Goal: Find contact information: Find contact information

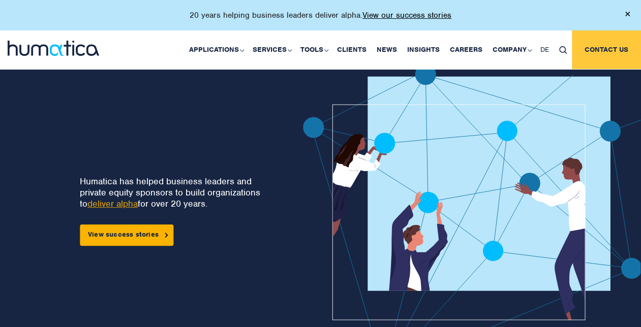
click at [634, 52] on link "Contact us" at bounding box center [605, 49] width 69 height 39
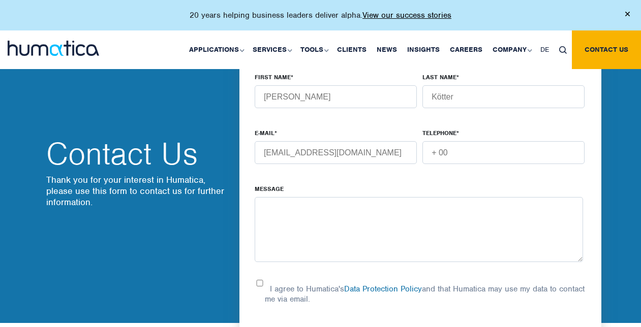
scroll to position [356, 0]
